Goal: Task Accomplishment & Management: Use online tool/utility

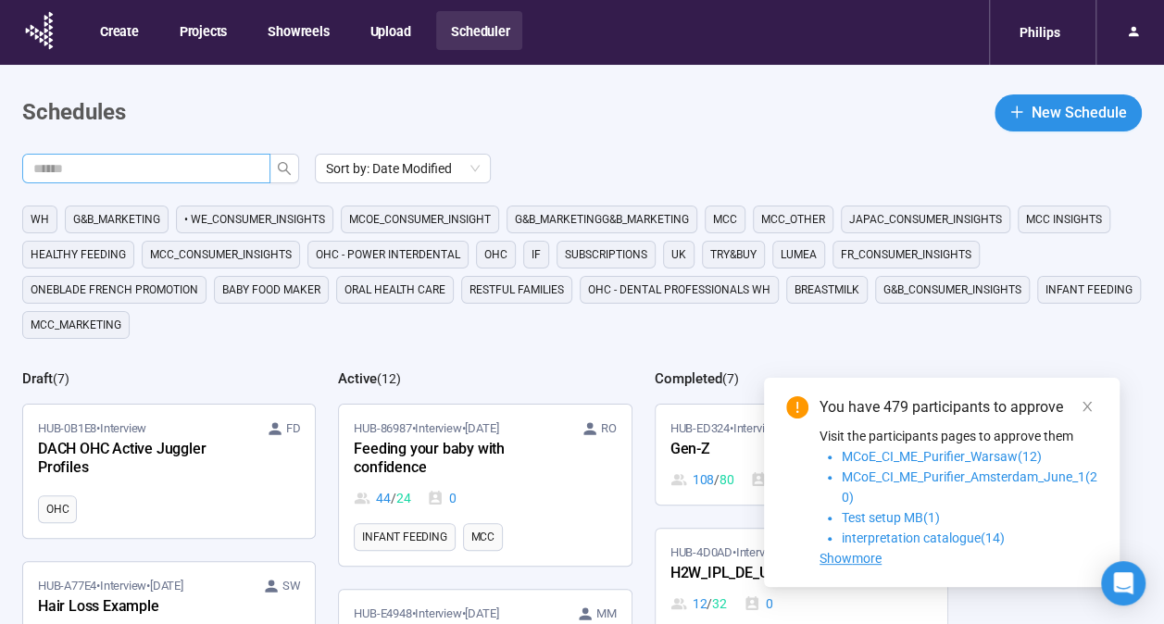
click at [193, 169] on input "text" at bounding box center [138, 168] width 211 height 20
click at [281, 166] on icon "search" at bounding box center [284, 168] width 15 height 15
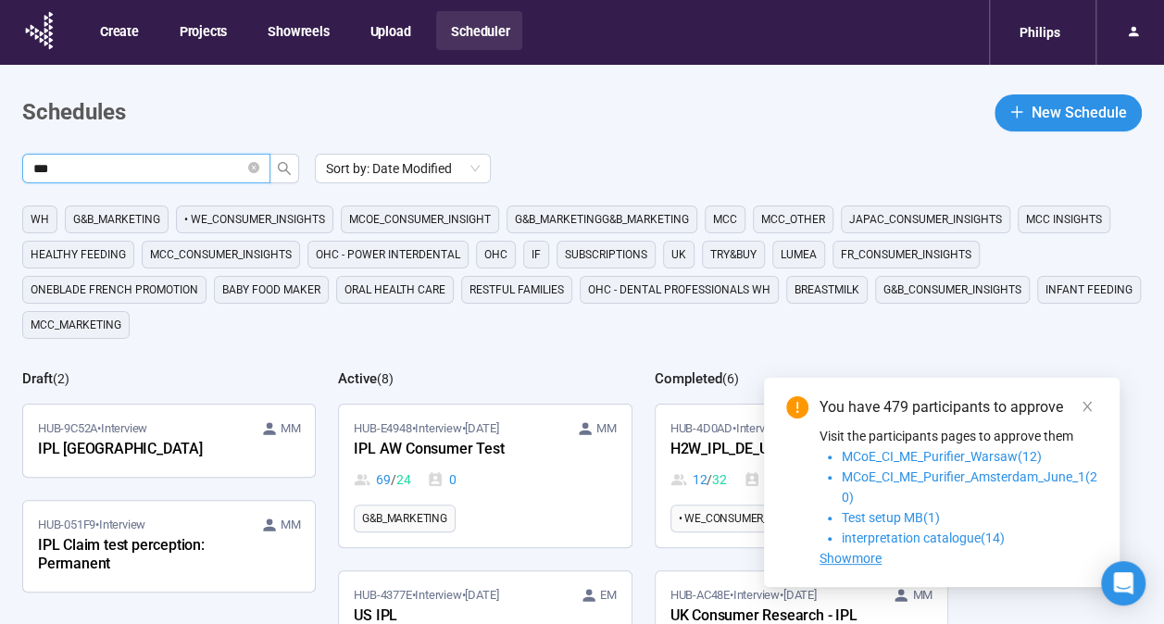
scroll to position [93, 0]
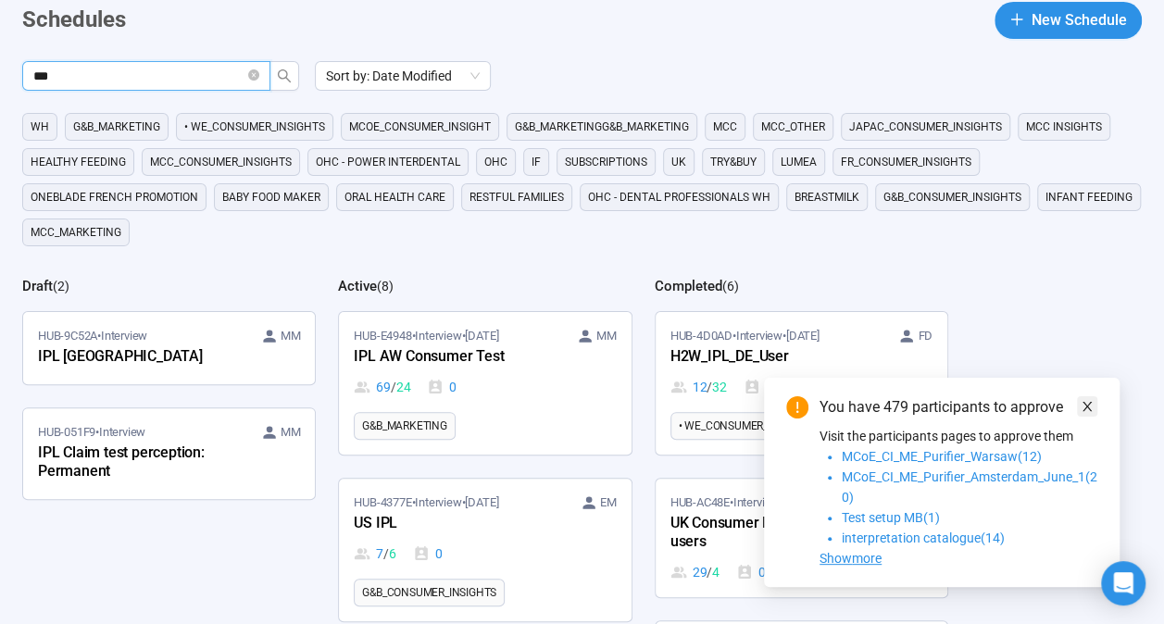
type input "***"
click at [1088, 404] on icon "close" at bounding box center [1086, 406] width 9 height 9
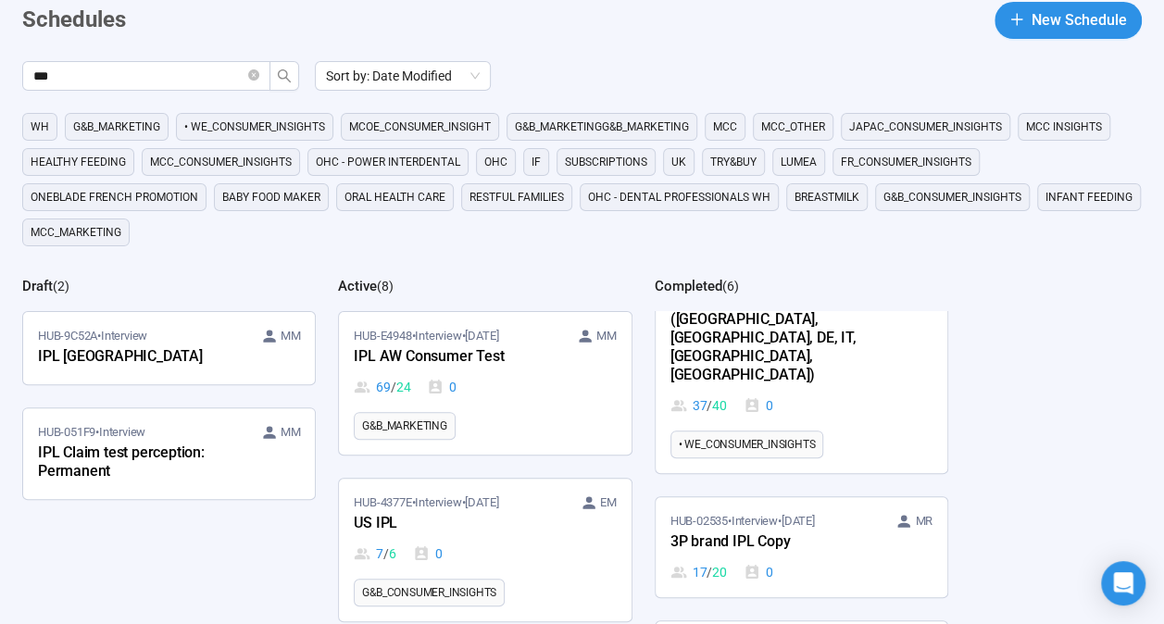
scroll to position [370, 0]
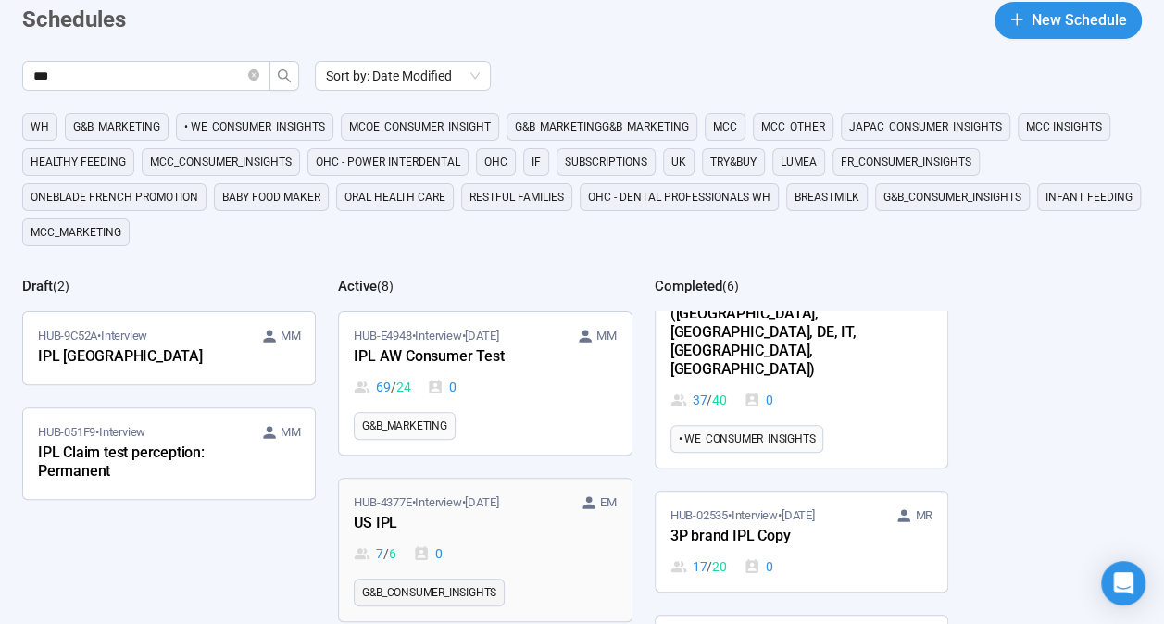
click at [453, 512] on div "US IPL" at bounding box center [456, 524] width 204 height 24
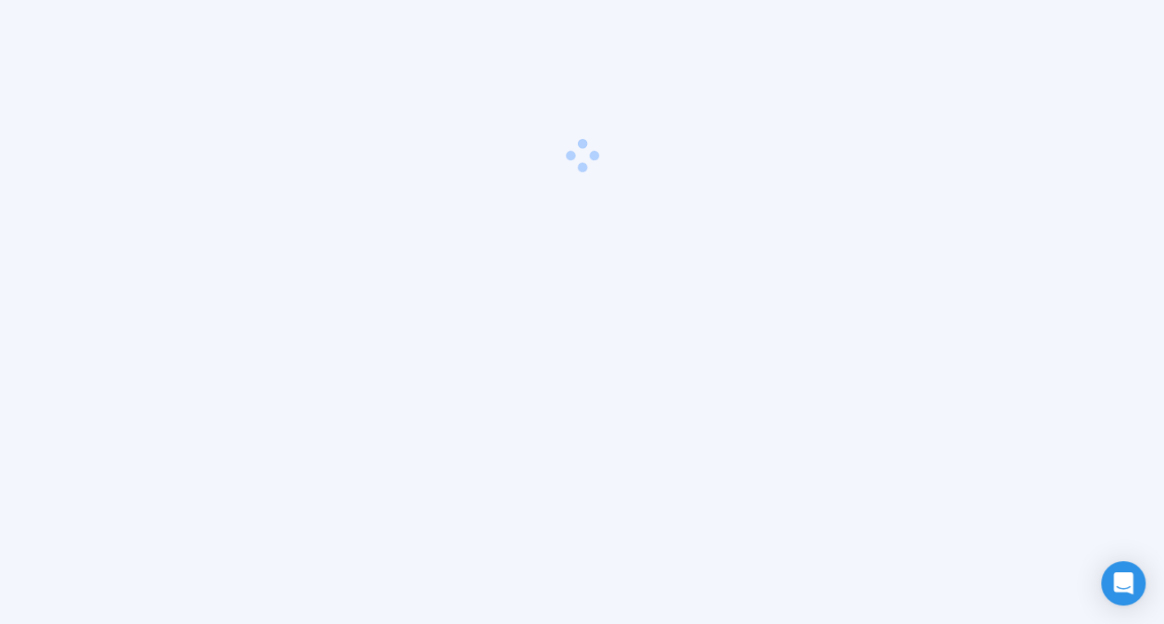
scroll to position [65, 0]
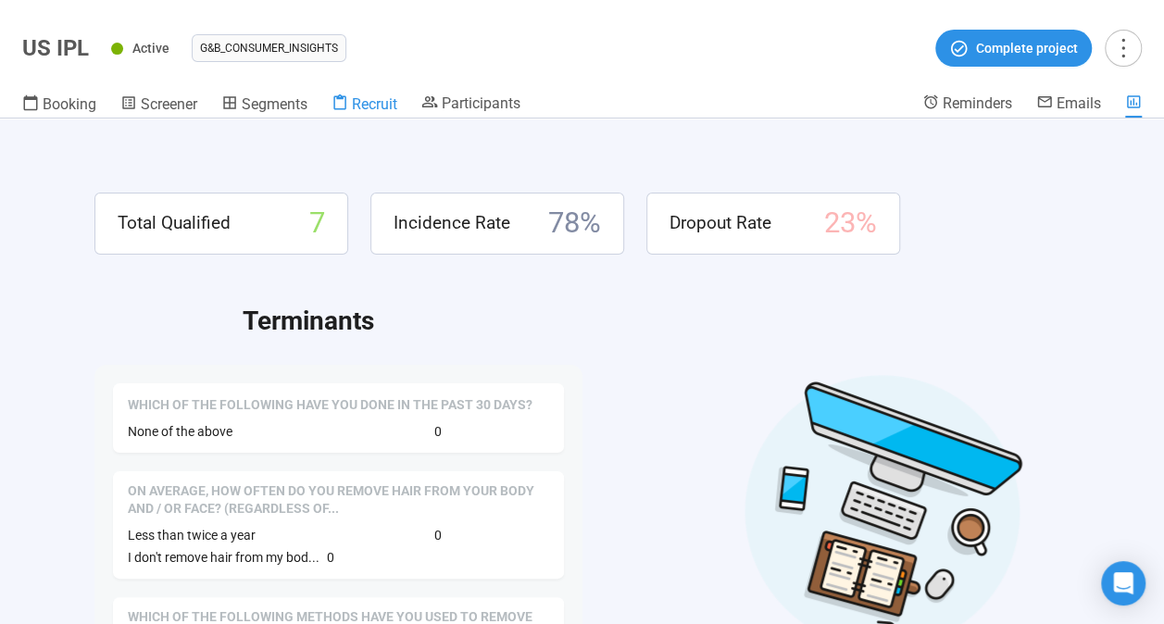
click at [372, 104] on span "Recruit" at bounding box center [374, 104] width 45 height 18
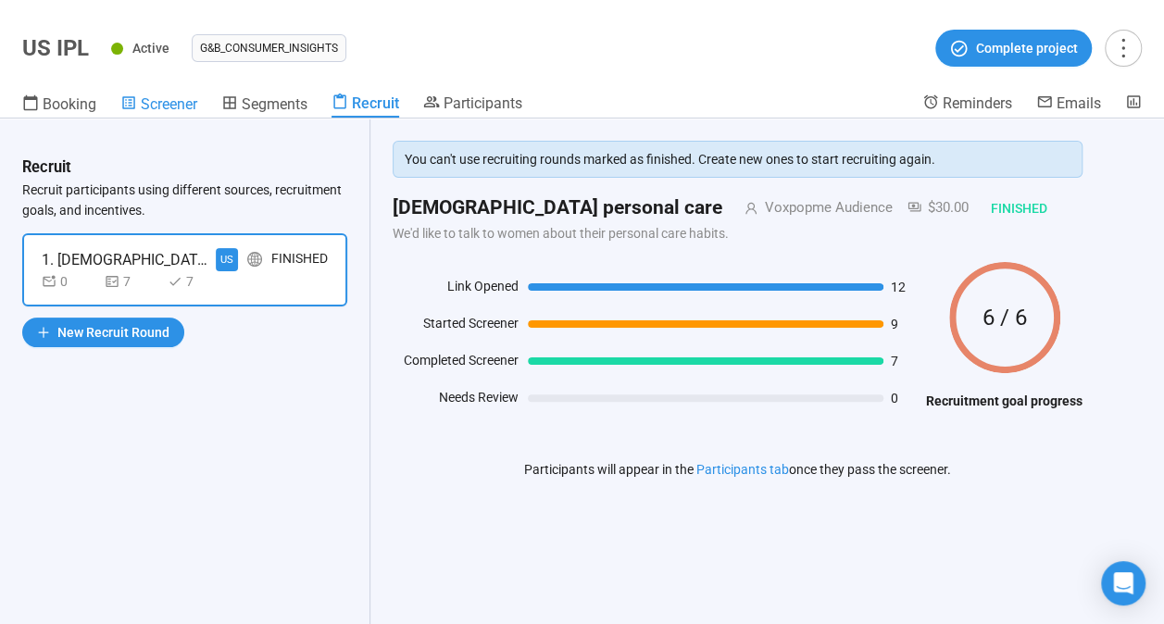
click at [167, 100] on span "Screener" at bounding box center [169, 104] width 56 height 18
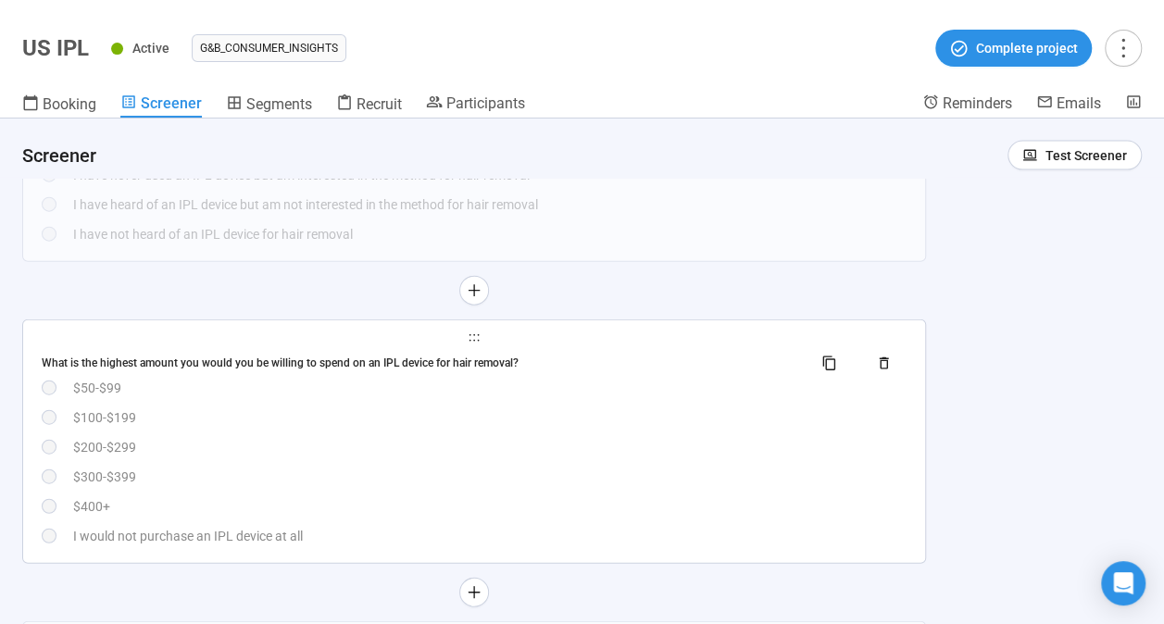
scroll to position [2037, 0]
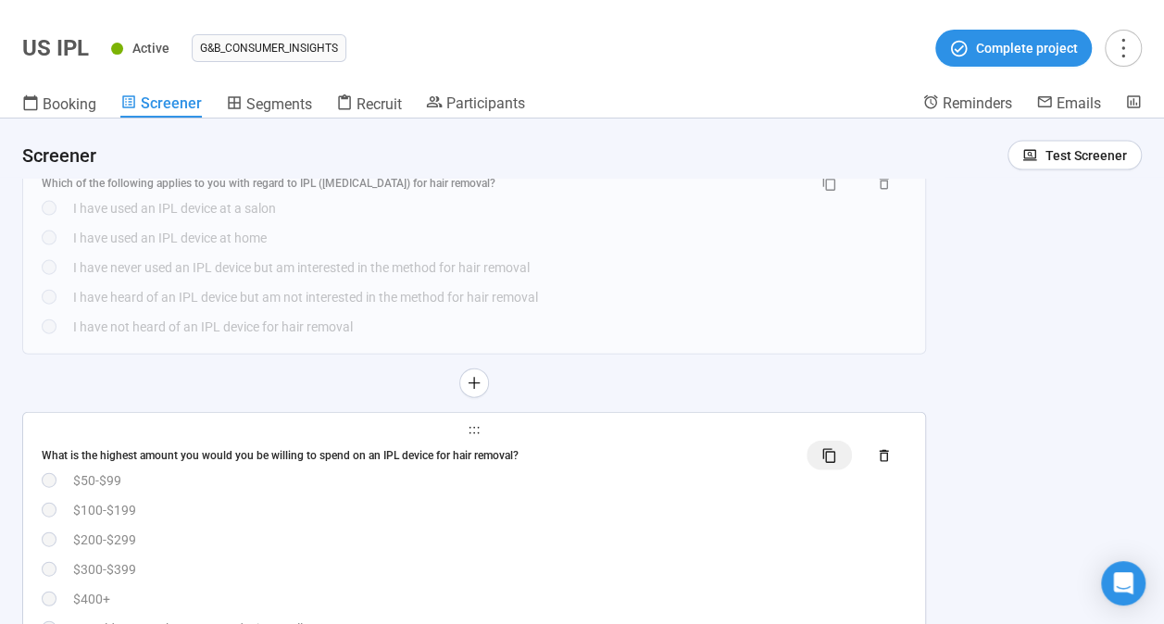
click at [828, 459] on icon "button" at bounding box center [829, 455] width 12 height 14
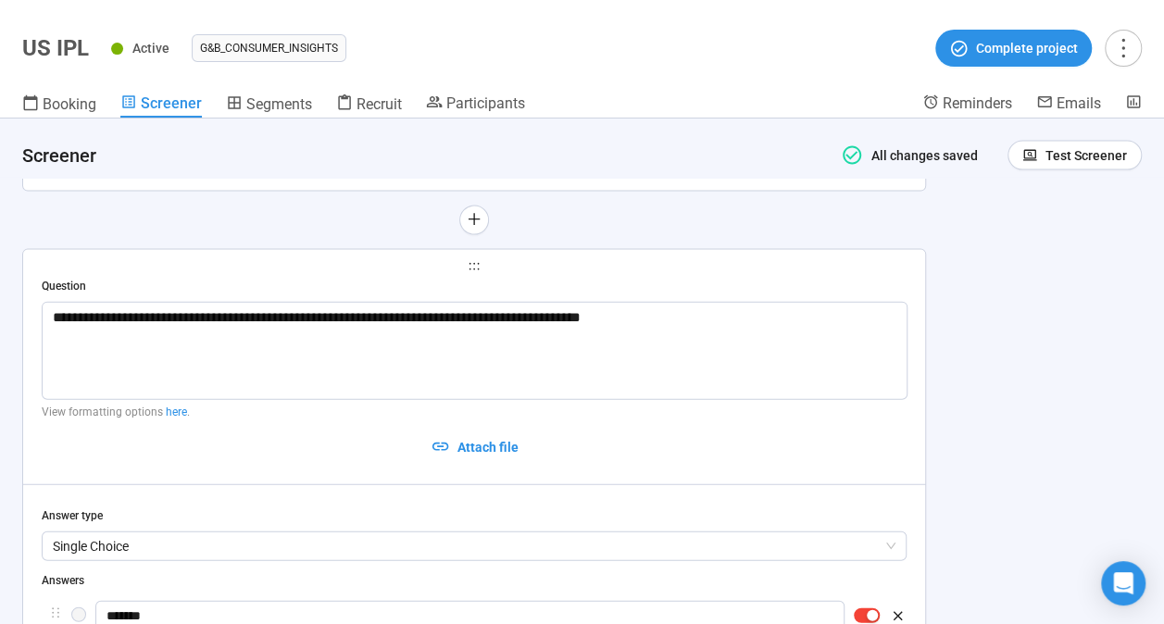
scroll to position [2163, 0]
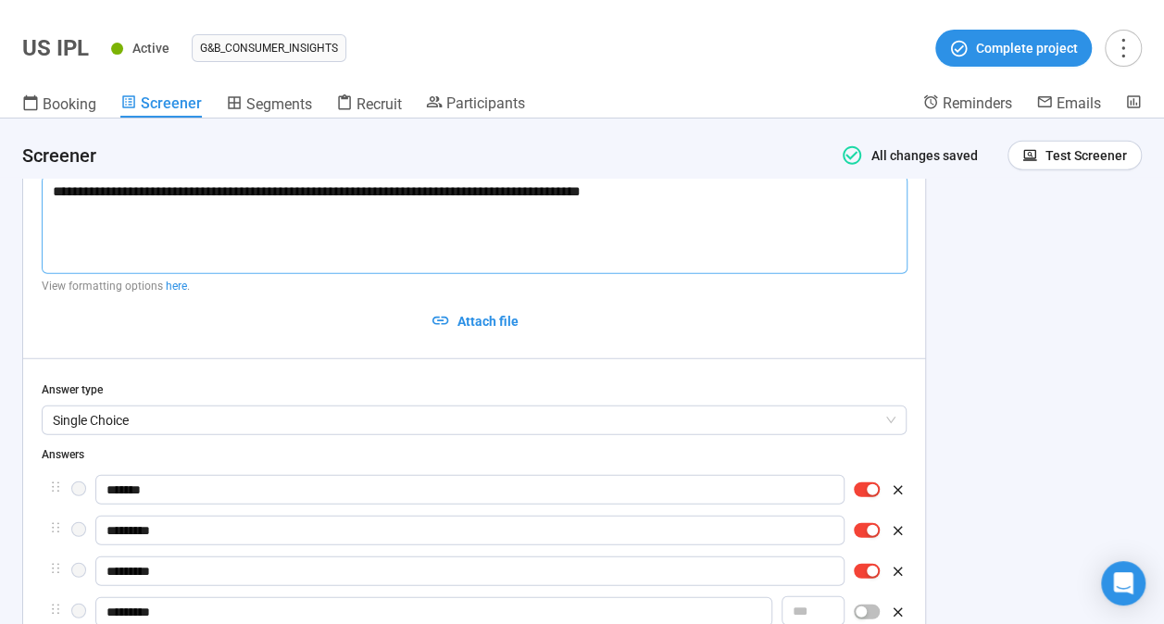
drag, startPoint x: 426, startPoint y: 190, endPoint x: 46, endPoint y: 182, distance: 379.6
click at [46, 182] on textarea "**********" at bounding box center [475, 224] width 866 height 97
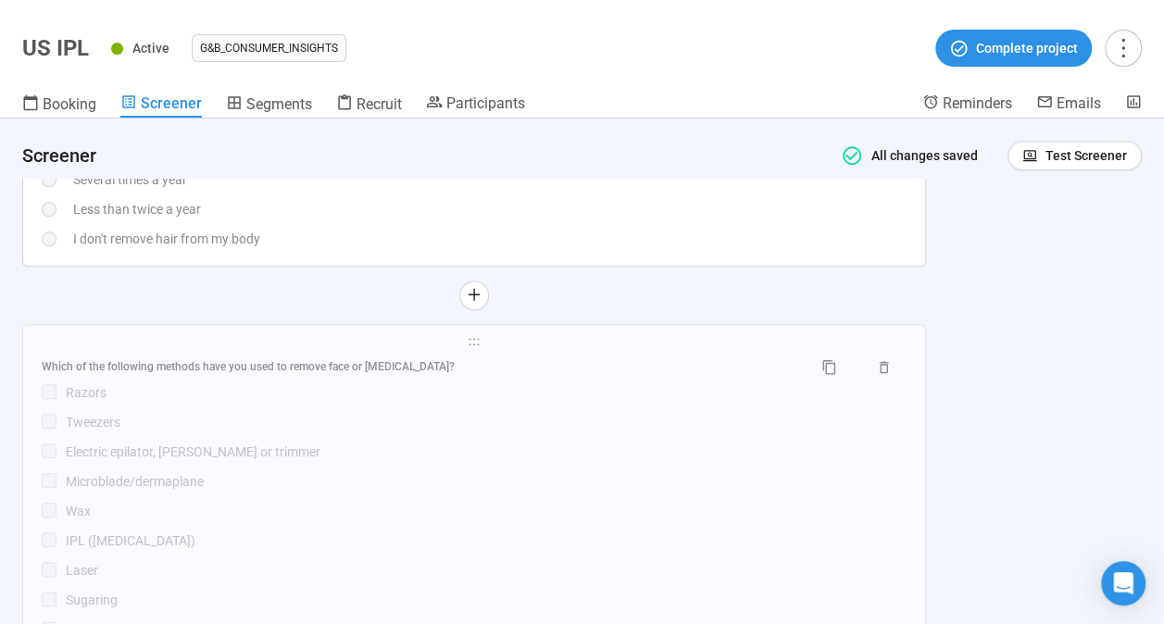
scroll to position [589, 0]
